Goal: Task Accomplishment & Management: Manage account settings

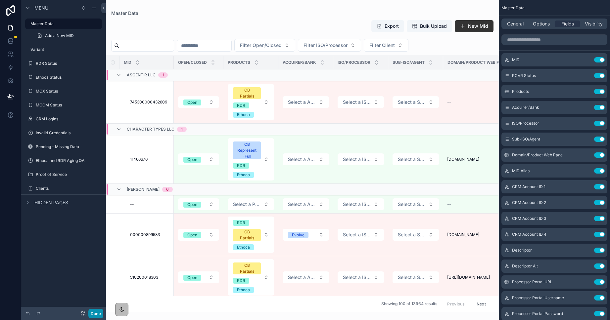
click at [95, 315] on button "Done" at bounding box center [95, 314] width 15 height 10
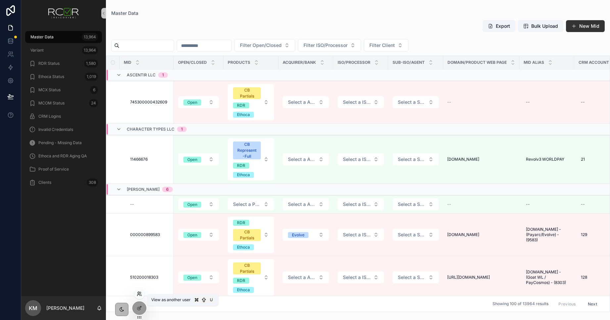
click at [140, 296] on icon at bounding box center [139, 294] width 5 height 5
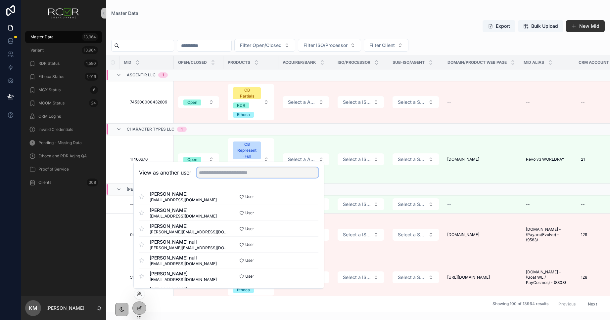
click at [220, 174] on input "text" at bounding box center [258, 172] width 122 height 11
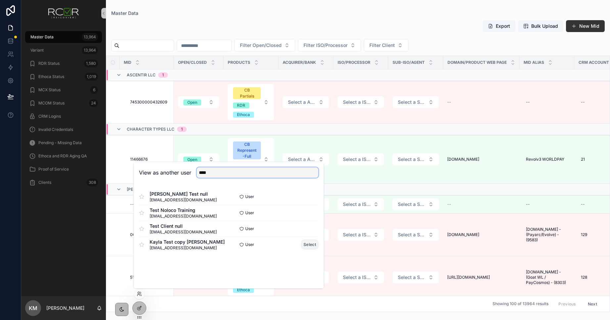
type input "****"
click at [308, 245] on button "Select" at bounding box center [309, 245] width 17 height 10
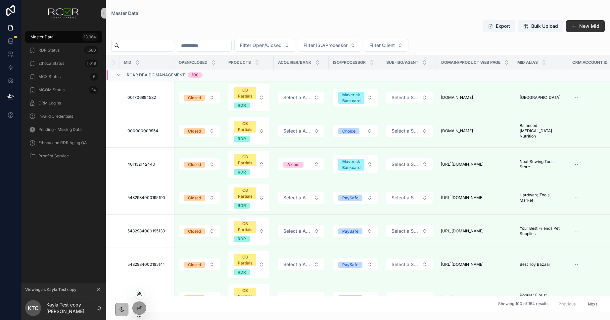
click at [137, 294] on icon at bounding box center [139, 294] width 5 height 5
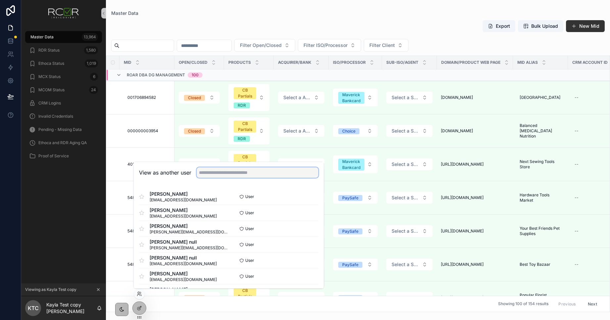
click at [206, 175] on input "text" at bounding box center [258, 172] width 122 height 11
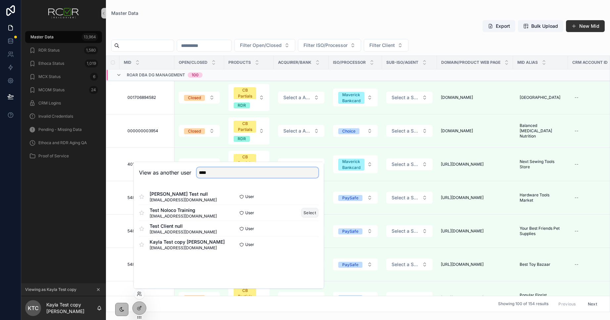
type input "****"
click at [306, 213] on button "Select" at bounding box center [309, 213] width 17 height 10
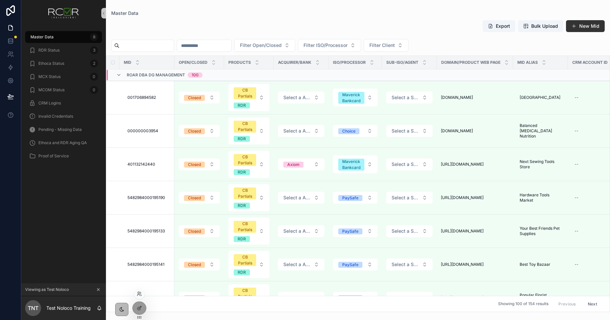
click at [139, 297] on div at bounding box center [139, 294] width 11 height 11
click at [139, 296] on icon at bounding box center [139, 294] width 5 height 5
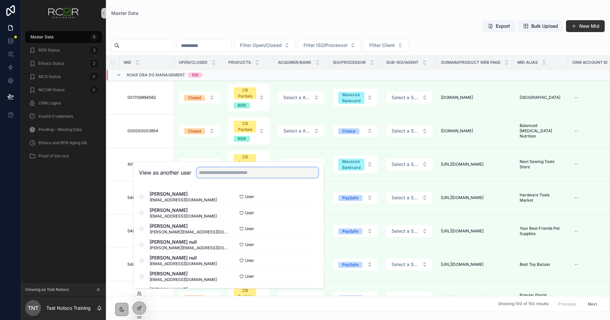
click at [221, 175] on input "text" at bounding box center [258, 172] width 122 height 11
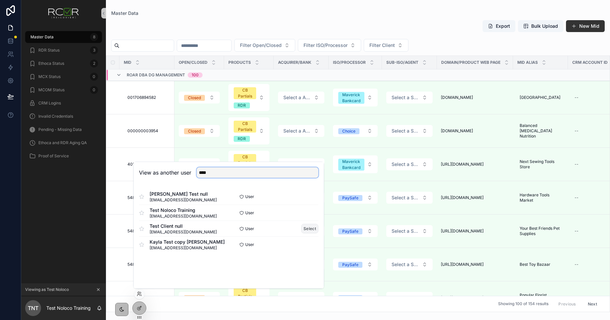
type input "****"
click at [305, 228] on button "Select" at bounding box center [309, 229] width 17 height 10
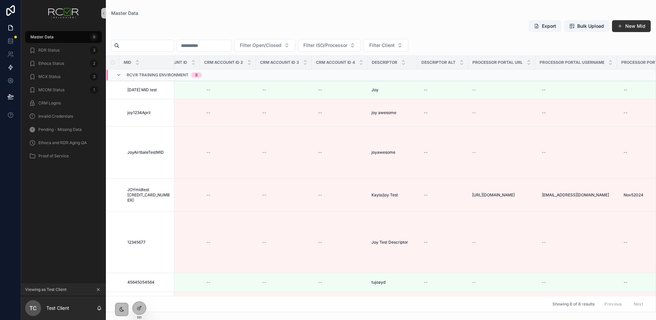
scroll to position [0, 456]
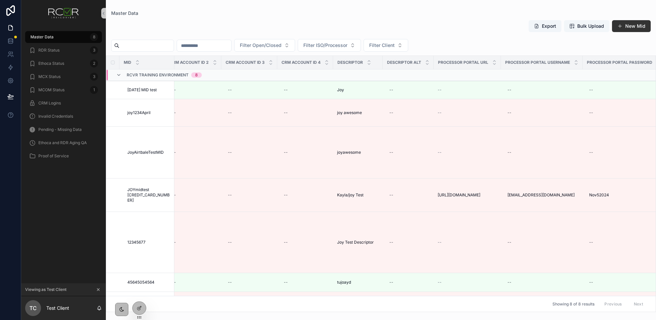
click at [575, 25] on span "Bulk Upload" at bounding box center [587, 26] width 35 height 7
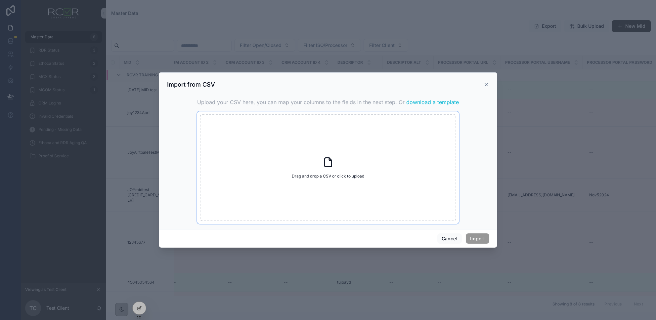
click at [323, 163] on icon "scrollable content" at bounding box center [328, 163] width 12 height 12
click at [323, 158] on icon "scrollable content" at bounding box center [328, 163] width 12 height 12
type input "**********"
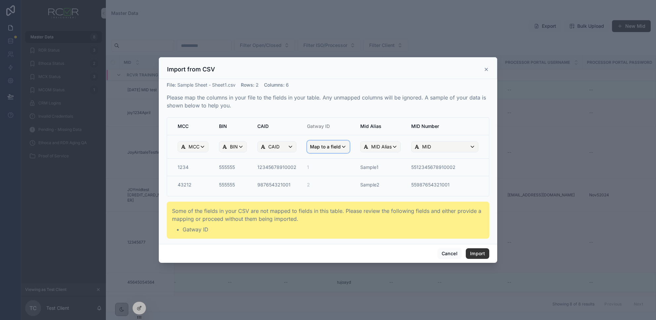
click at [333, 147] on span "Map to a field" at bounding box center [325, 147] width 31 height 12
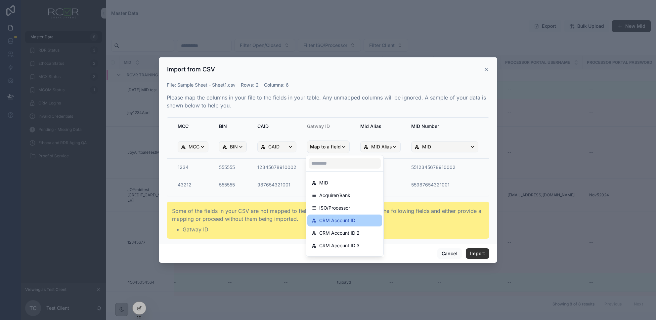
click at [344, 222] on span "CRM Account ID" at bounding box center [337, 221] width 36 height 8
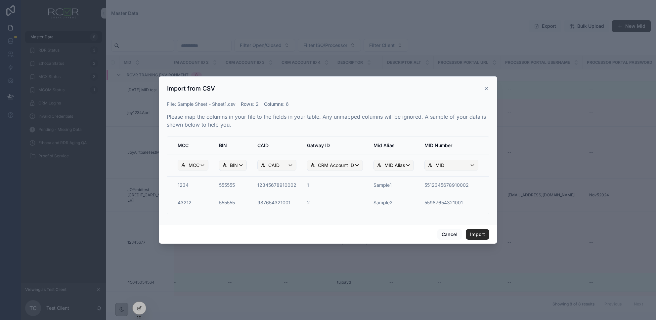
click at [477, 234] on button "Import" at bounding box center [477, 234] width 23 height 11
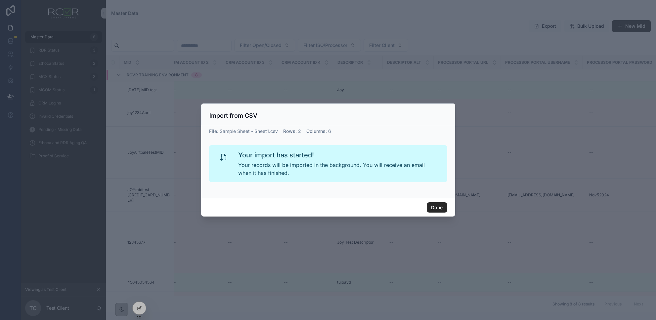
click at [442, 210] on button "Done" at bounding box center [437, 208] width 20 height 11
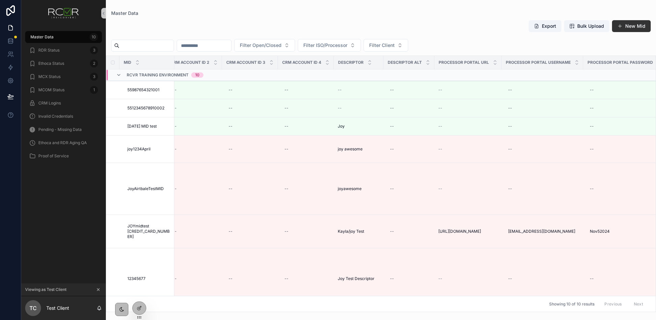
scroll to position [0, 216]
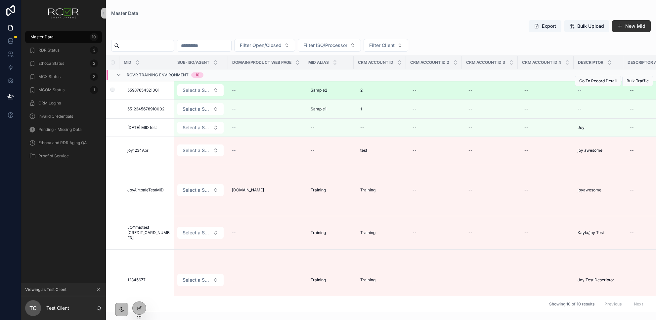
click at [237, 91] on div "--" at bounding box center [266, 90] width 68 height 5
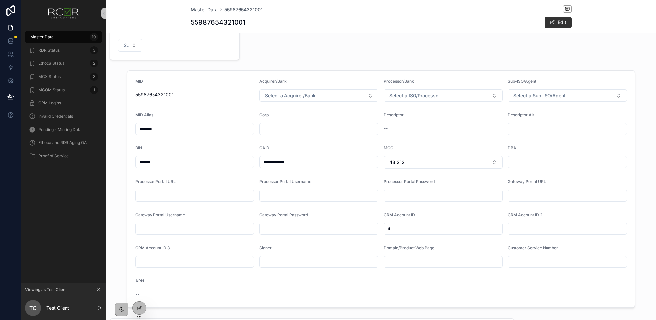
scroll to position [67, 0]
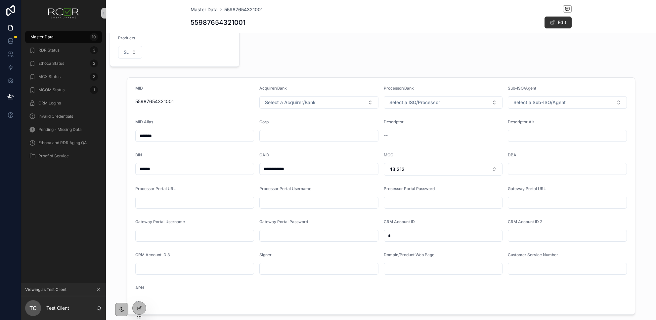
click at [281, 137] on input "scrollable content" at bounding box center [319, 135] width 118 height 9
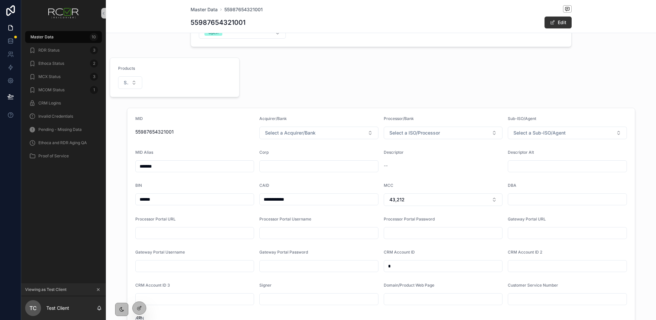
scroll to position [38, 0]
click at [52, 53] on span "RDR Status" at bounding box center [48, 50] width 21 height 5
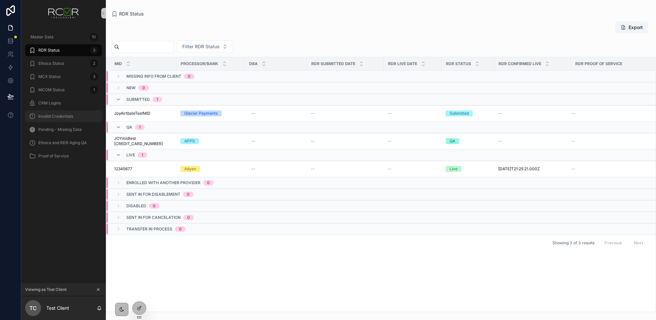
click at [60, 117] on span "Invalid Credentials" at bounding box center [55, 116] width 35 height 5
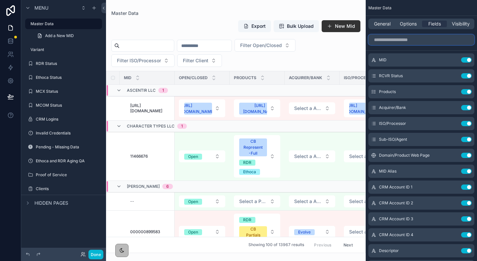
click at [401, 40] on input "scrollable content" at bounding box center [421, 39] width 106 height 11
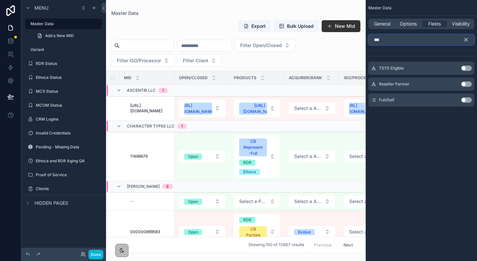
type input "***"
click at [467, 101] on button "Use setting" at bounding box center [466, 99] width 11 height 5
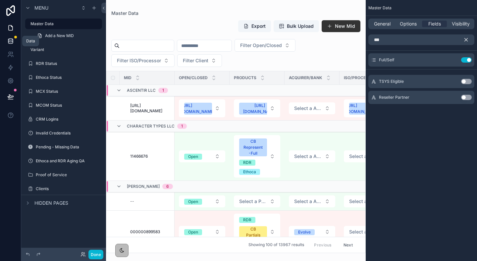
click at [7, 43] on icon at bounding box center [10, 41] width 7 height 7
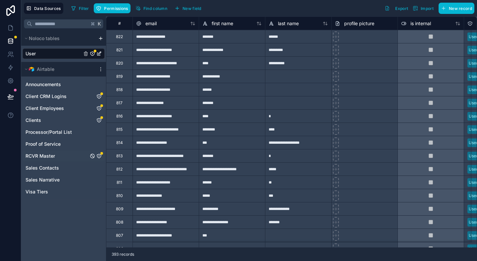
click at [72, 156] on link "RCVR Master" at bounding box center [56, 156] width 63 height 7
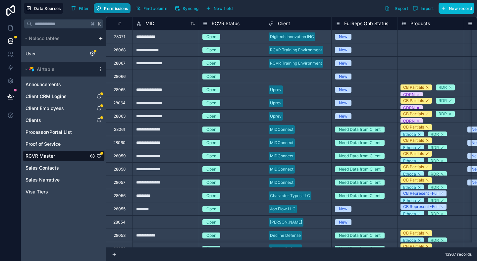
click at [118, 11] on span "Permissions" at bounding box center [116, 8] width 24 height 5
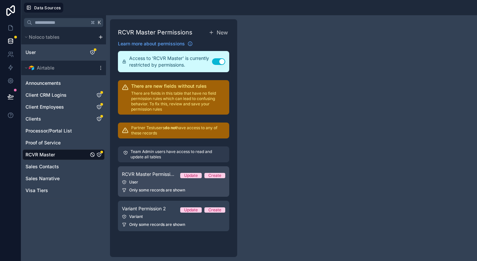
click at [157, 187] on link "RCVR Master Permission 1 Update Create User Only some records are shown" at bounding box center [173, 181] width 111 height 30
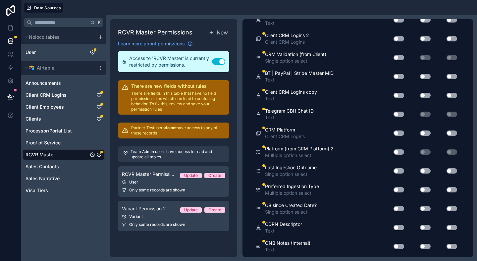
scroll to position [5209, 0]
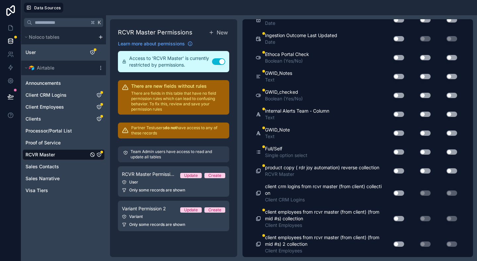
click at [393, 149] on button "Use setting" at bounding box center [398, 151] width 11 height 5
click at [420, 149] on button "Use setting" at bounding box center [425, 151] width 11 height 5
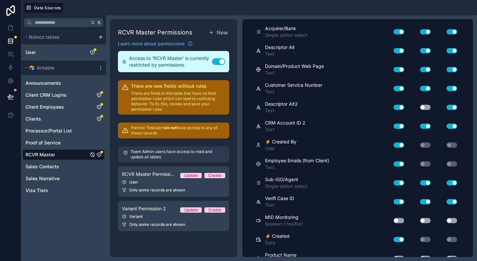
scroll to position [0, 0]
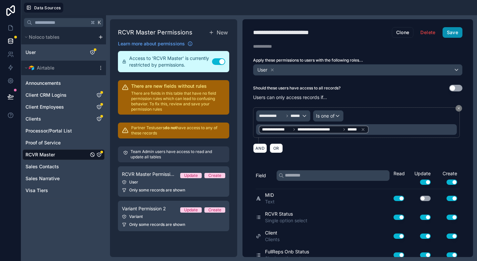
click at [445, 35] on button "Save" at bounding box center [452, 32] width 20 height 11
click at [13, 97] on icon at bounding box center [11, 96] width 6 height 3
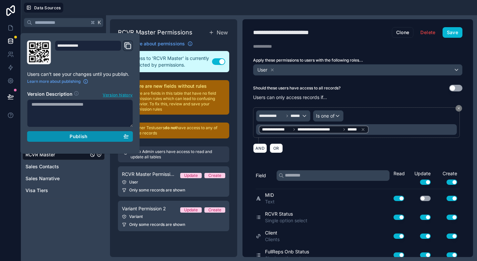
click at [61, 137] on div "Publish" at bounding box center [79, 136] width 97 height 6
